Goal: Task Accomplishment & Management: Manage account settings

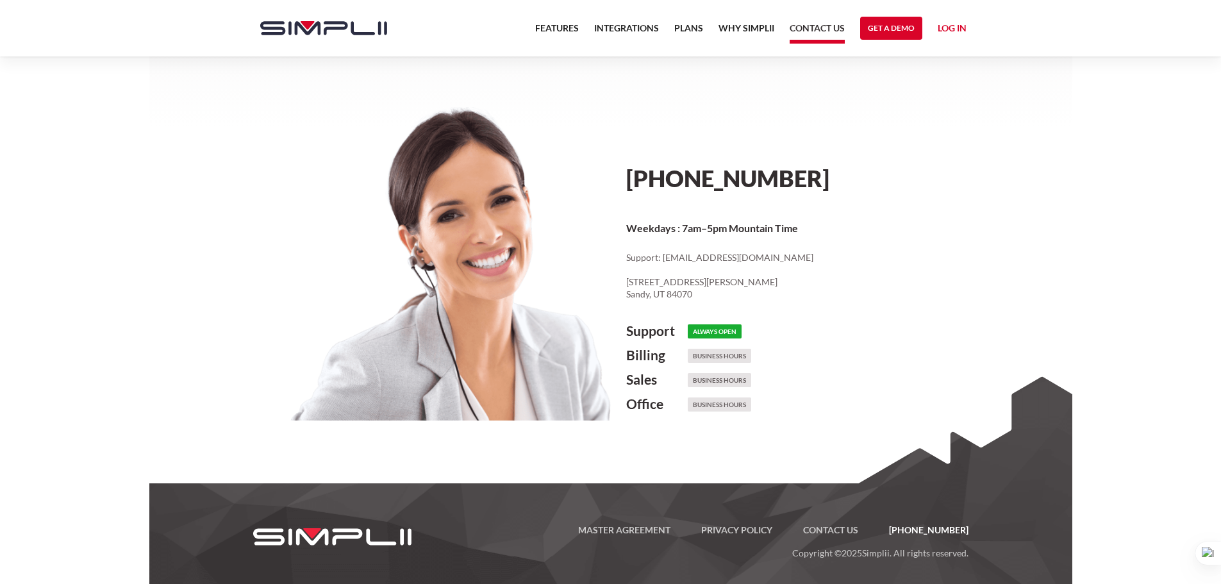
scroll to position [597, 0]
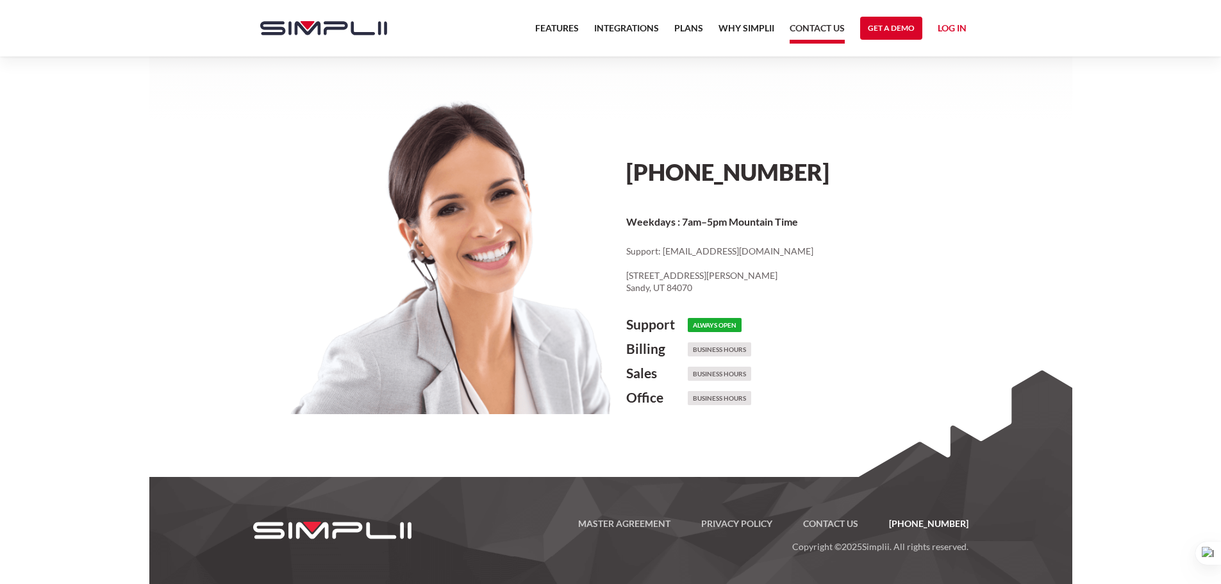
click at [700, 351] on h6 "Business Hours" at bounding box center [719, 349] width 63 height 14
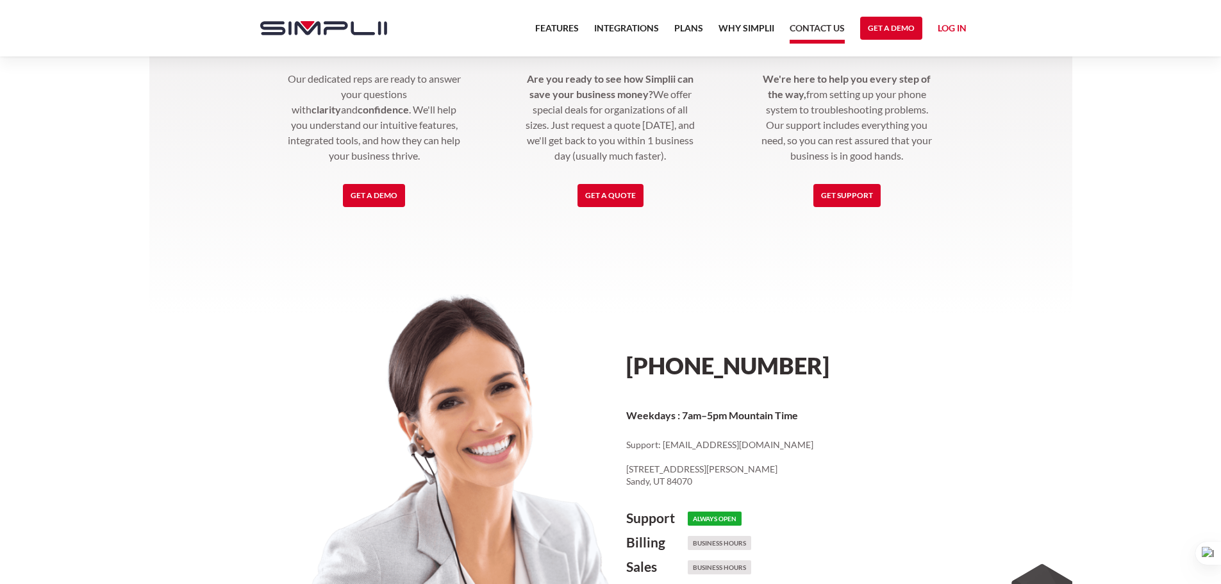
scroll to position [511, 0]
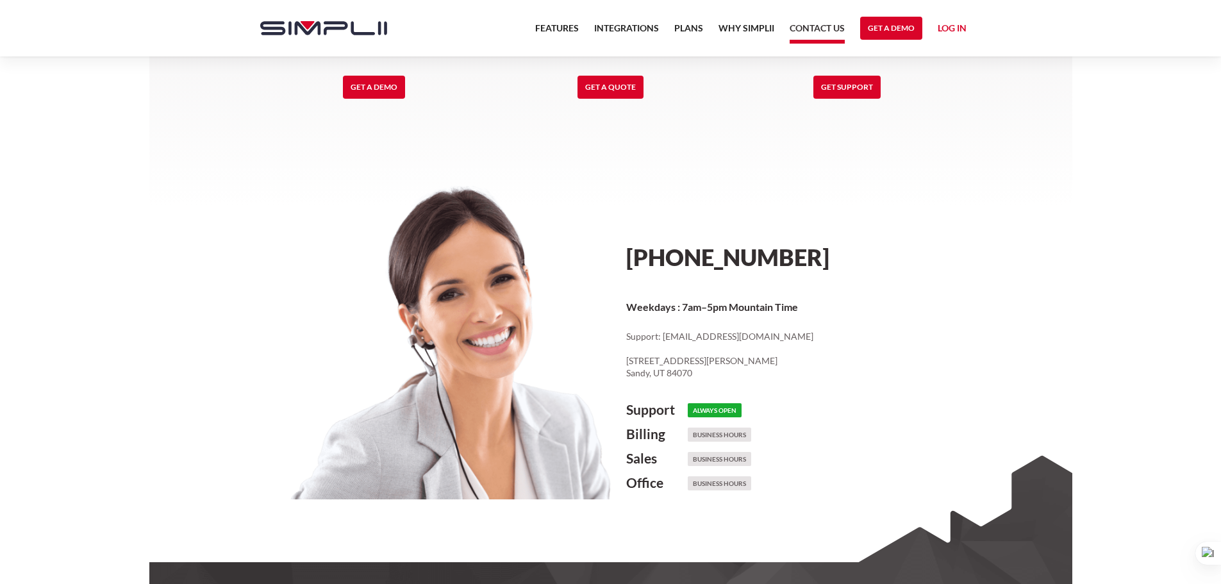
click at [948, 24] on link "Log in" at bounding box center [952, 30] width 29 height 19
click at [933, 86] on link "Payment Portal" at bounding box center [927, 87] width 78 height 21
click at [942, 62] on link "Manager Portal" at bounding box center [926, 66] width 81 height 21
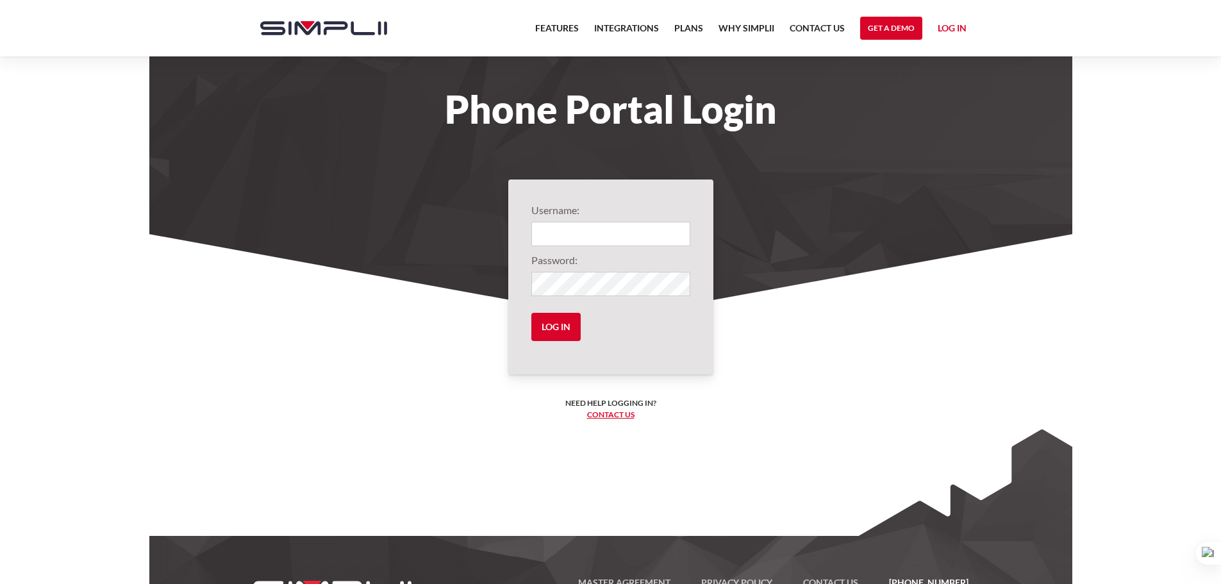
click at [674, 239] on keeper-lock "Open Keeper Popup" at bounding box center [674, 233] width 15 height 15
type input "101@kangarooclubhouse"
click at [553, 320] on input "Log in" at bounding box center [555, 327] width 49 height 28
click at [564, 326] on input "Log in" at bounding box center [555, 327] width 49 height 28
click at [564, 329] on input "Log in" at bounding box center [555, 327] width 49 height 28
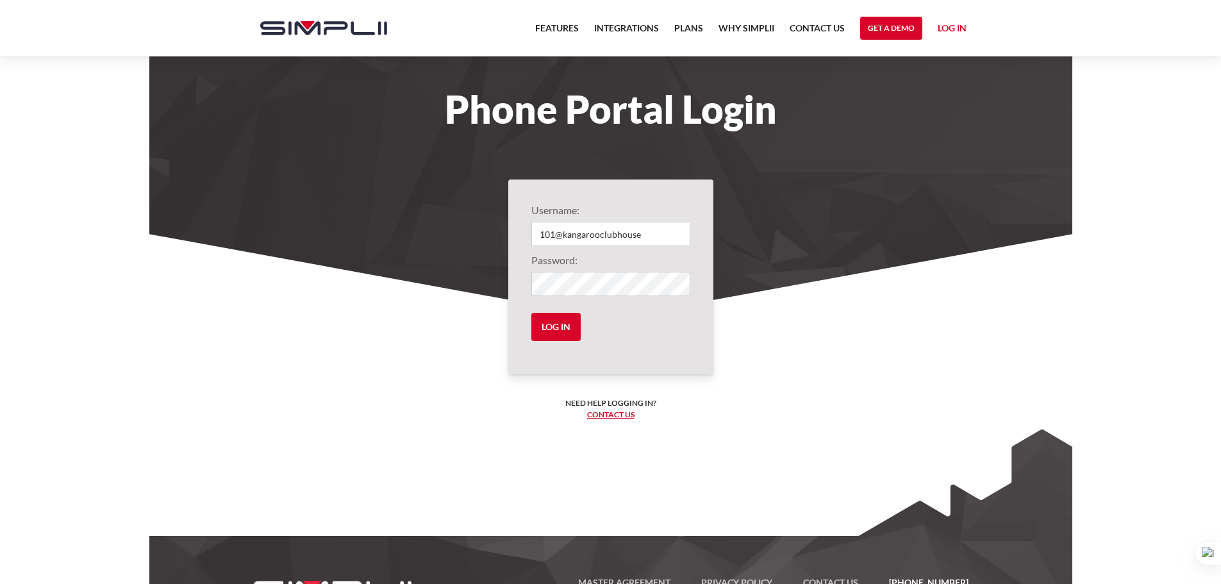
click at [936, 25] on nav "Features Integrations PRoducts Plans Why Simplii Contact US Master Agreement Ge…" at bounding box center [750, 28] width 447 height 56
click at [949, 30] on link "Log in" at bounding box center [952, 30] width 29 height 19
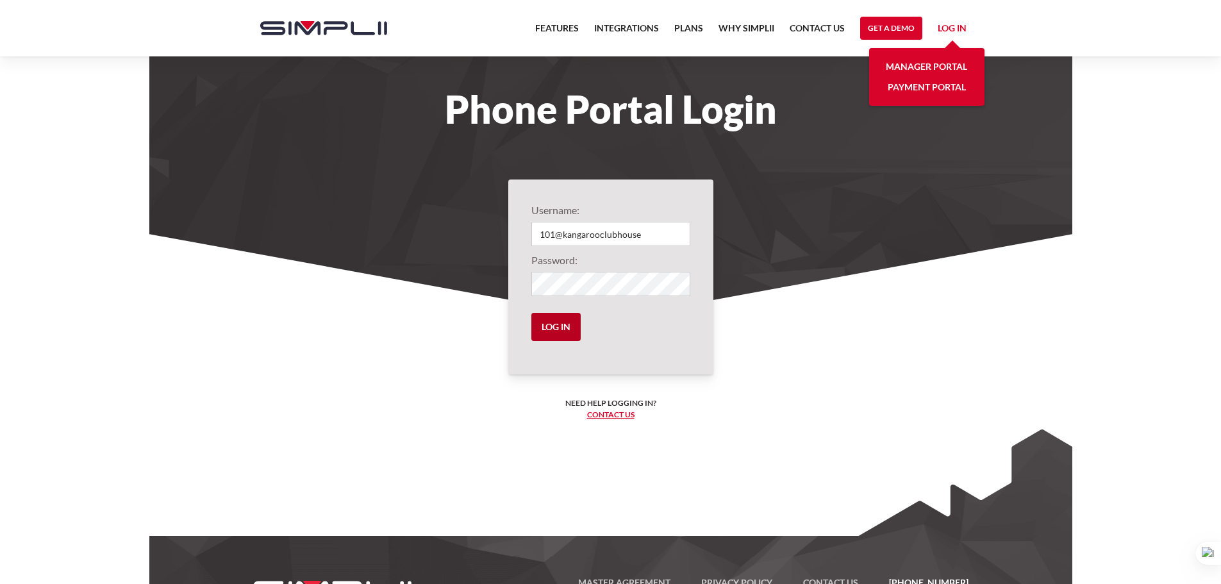
click at [560, 322] on input "Log in" at bounding box center [555, 327] width 49 height 28
click at [556, 326] on input "Log in" at bounding box center [555, 327] width 49 height 28
click at [554, 327] on input "Log in" at bounding box center [555, 327] width 49 height 28
click at [922, 61] on link "Manager Portal" at bounding box center [926, 66] width 81 height 21
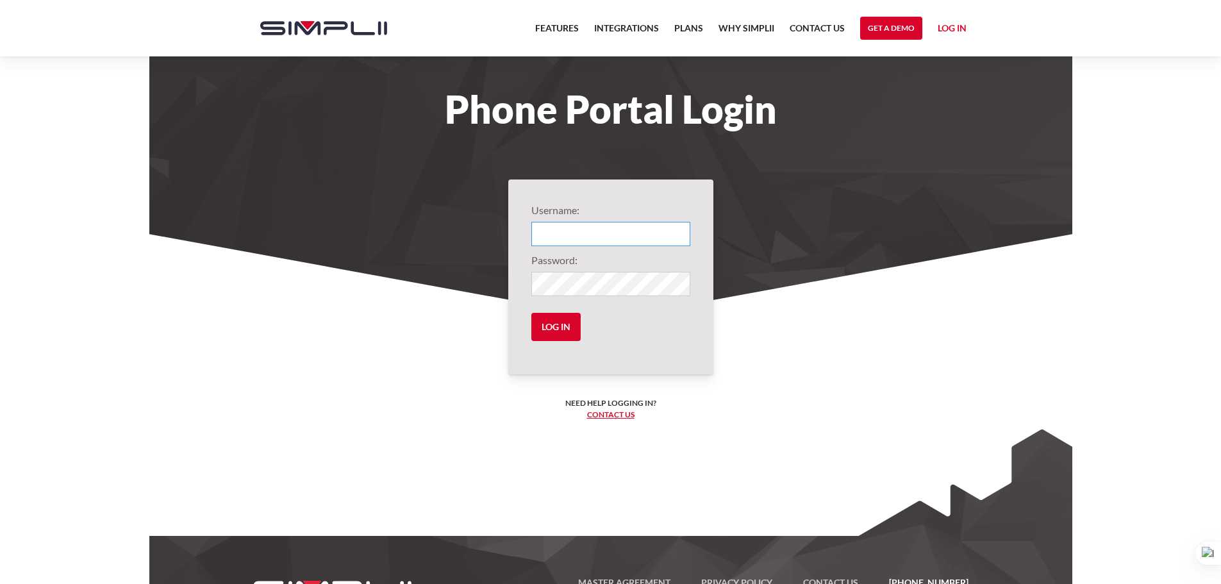
type input "101@kangarooclubhouse"
click at [550, 312] on form "Username: 101@kangarooclubhouse Password: Log in" at bounding box center [610, 277] width 159 height 149
click at [569, 328] on input "Log in" at bounding box center [555, 327] width 49 height 28
click at [576, 322] on input "Log in" at bounding box center [555, 327] width 49 height 28
click at [676, 283] on keeper-lock "Open Keeper Popup" at bounding box center [674, 283] width 15 height 15
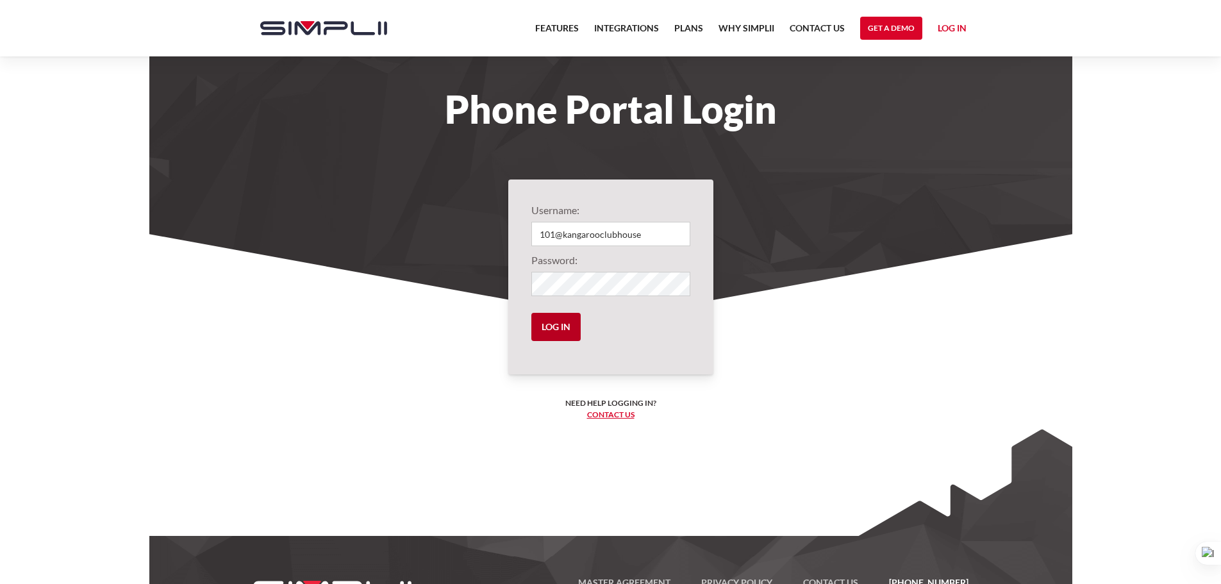
click at [551, 324] on body "Features Integrations PRoducts Plans Why Simplii Contact US Master Agreement Ge…" at bounding box center [610, 321] width 1221 height 643
click at [406, 322] on section "Username: 101@kangarooclubhouse Password: Log in Need help logging in? ‍ Contac…" at bounding box center [610, 400] width 923 height 333
click at [548, 323] on input "Log in" at bounding box center [555, 327] width 49 height 28
click at [564, 336] on input "Log in" at bounding box center [555, 327] width 49 height 28
click at [947, 27] on link "Log in" at bounding box center [952, 30] width 29 height 19
